Goal: Task Accomplishment & Management: Manage account settings

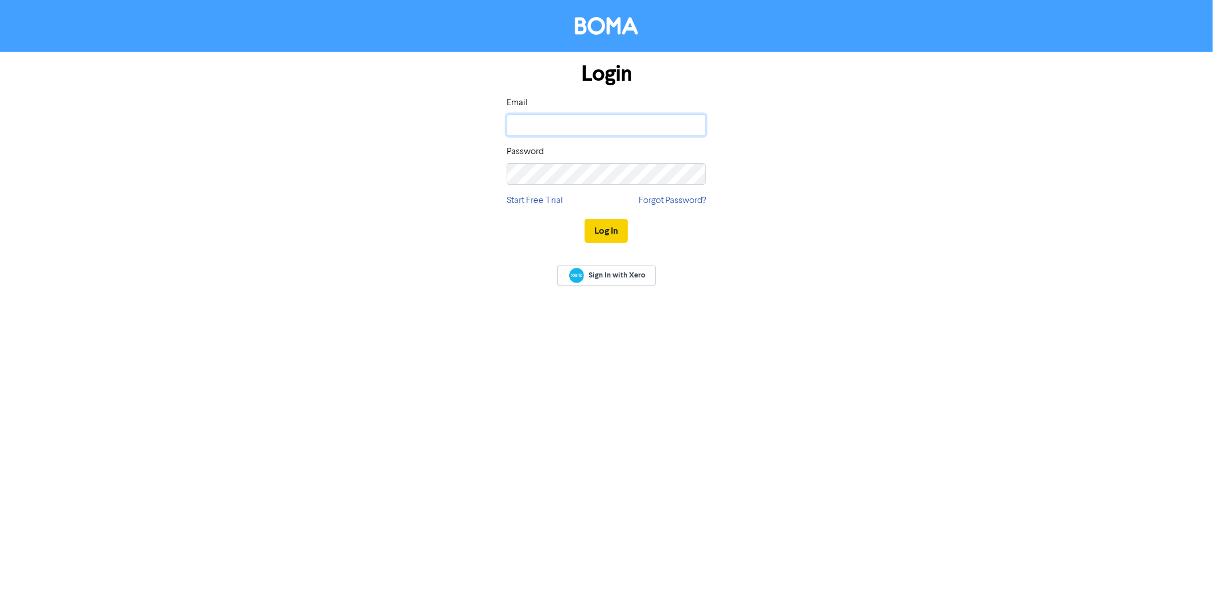
type input "[PERSON_NAME][EMAIL_ADDRESS][DOMAIN_NAME]"
click at [603, 228] on button "Log In" at bounding box center [606, 231] width 43 height 24
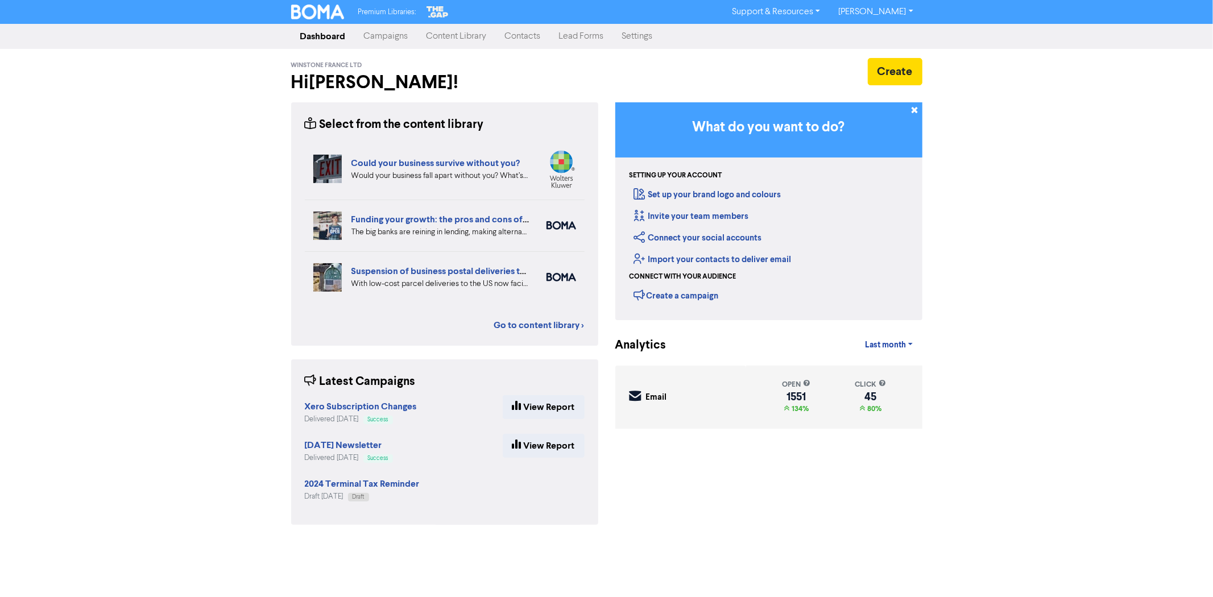
click at [513, 32] on link "Contacts" at bounding box center [523, 36] width 54 height 23
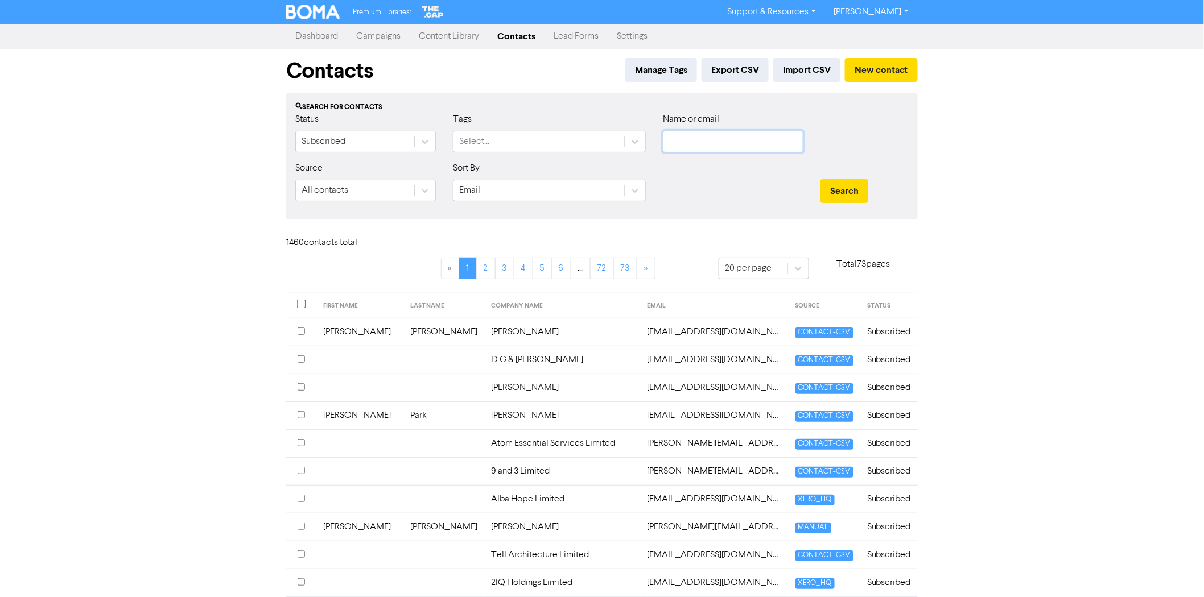
click at [697, 147] on input "text" at bounding box center [733, 142] width 141 height 22
paste input "[EMAIL_ADDRESS][DOMAIN_NAME]"
type input "[EMAIL_ADDRESS][DOMAIN_NAME]"
click at [848, 193] on button "Search" at bounding box center [844, 191] width 48 height 24
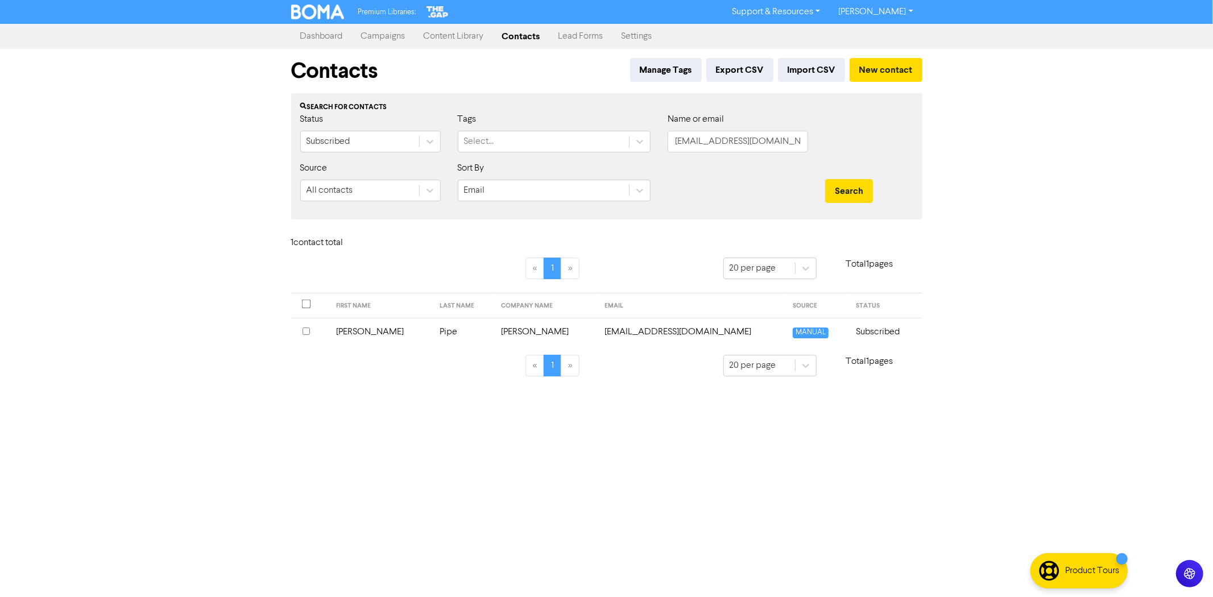
click at [304, 331] on input "checkbox" at bounding box center [306, 331] width 7 height 7
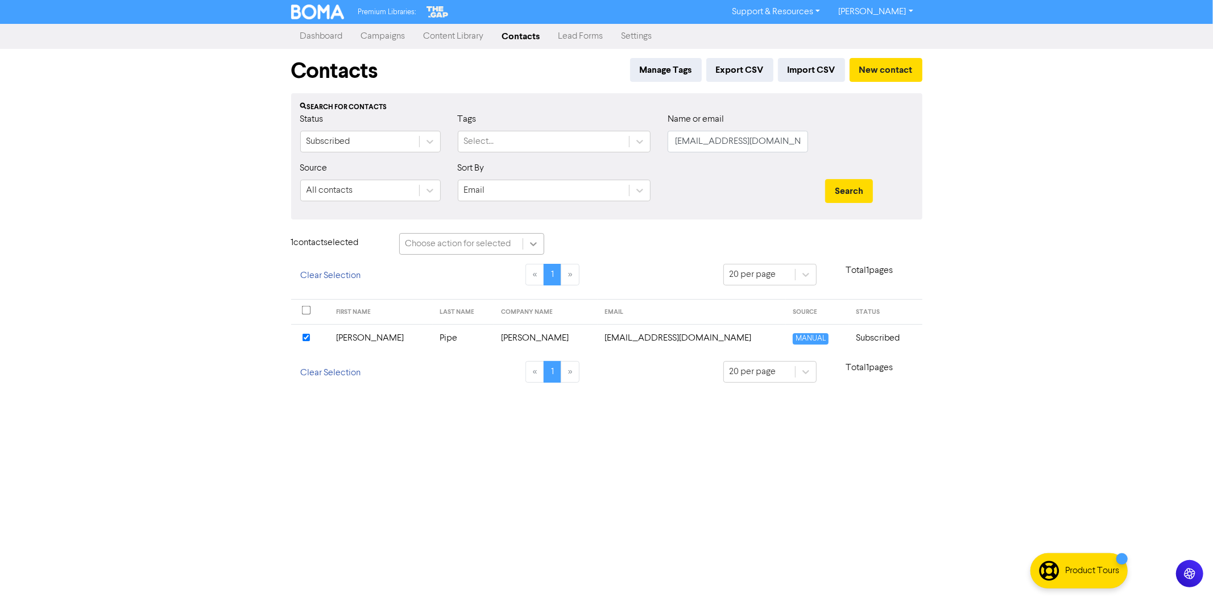
click at [534, 243] on icon at bounding box center [533, 243] width 11 height 11
click at [469, 294] on div "Delete Contacts" at bounding box center [471, 295] width 145 height 23
click at [623, 247] on button "Delete 1 contact" at bounding box center [602, 245] width 83 height 24
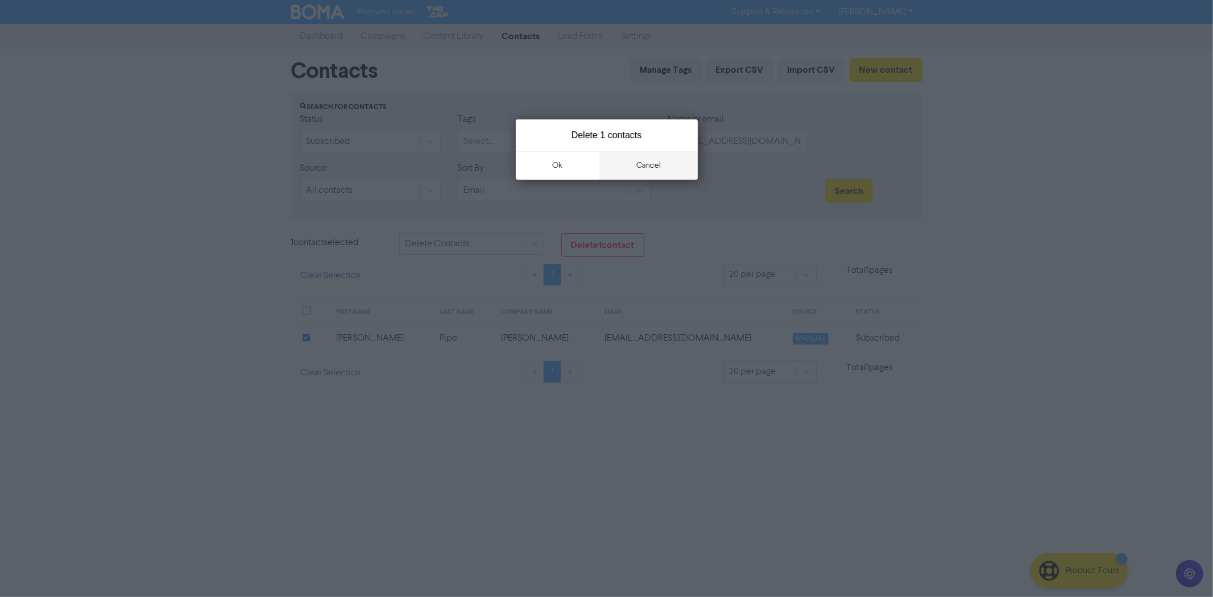
drag, startPoint x: 556, startPoint y: 167, endPoint x: 603, endPoint y: 162, distance: 46.9
click at [556, 167] on button "ok" at bounding box center [558, 165] width 84 height 28
